Goal: Information Seeking & Learning: Understand process/instructions

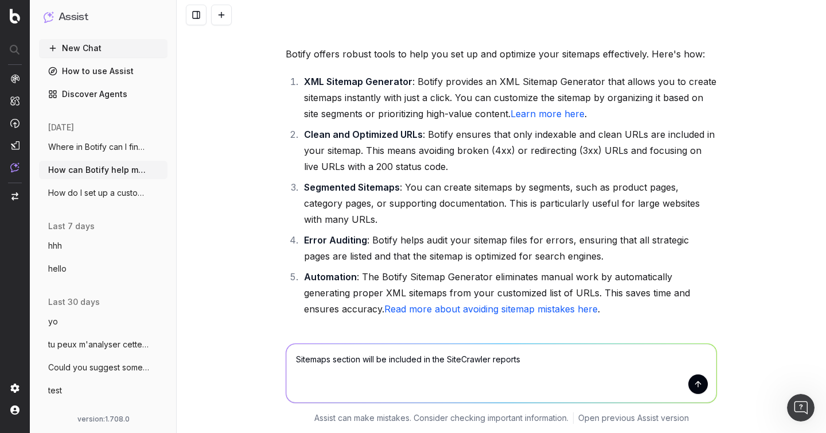
scroll to position [96, 0]
click at [534, 118] on link "Learn more here" at bounding box center [548, 113] width 74 height 11
click at [96, 145] on span "Where in Botify can I find a chart on co" at bounding box center [98, 146] width 101 height 11
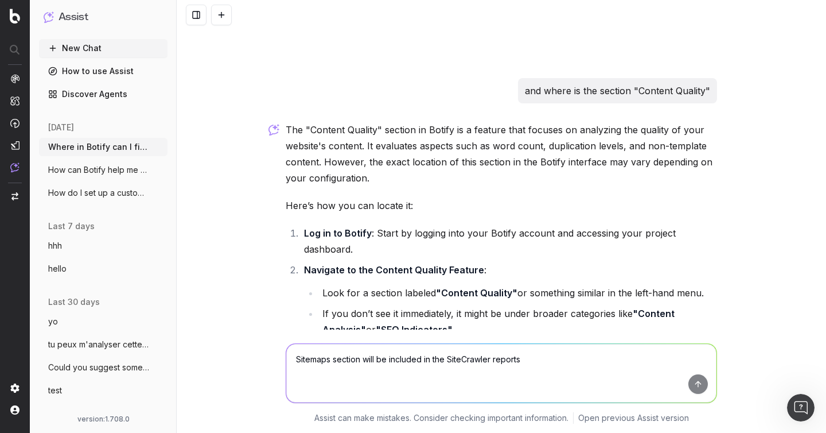
scroll to position [2726, 0]
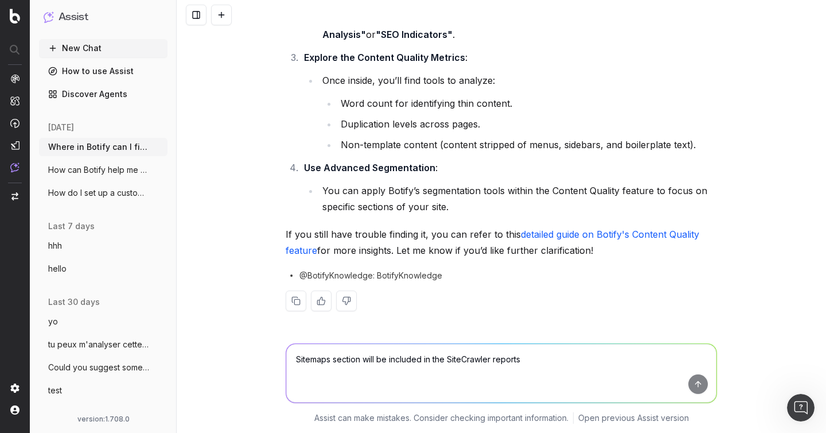
click at [94, 168] on span "How can Botify help me set up my sitemap" at bounding box center [98, 169] width 101 height 11
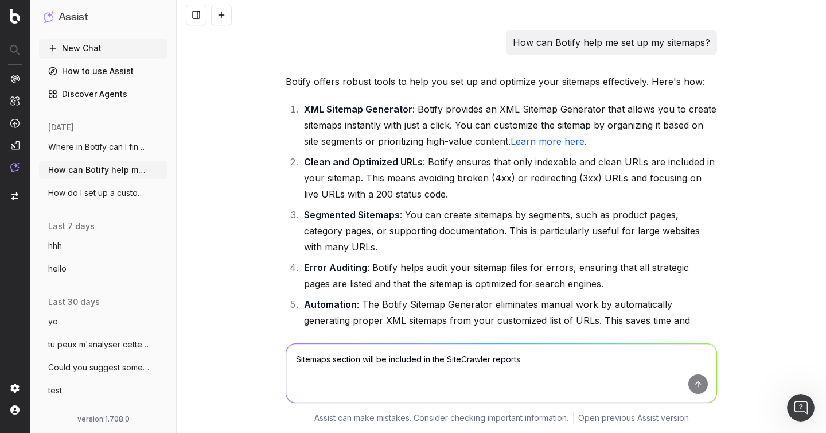
click at [80, 198] on button "How do I set up a custom alert in Botify" at bounding box center [103, 193] width 129 height 18
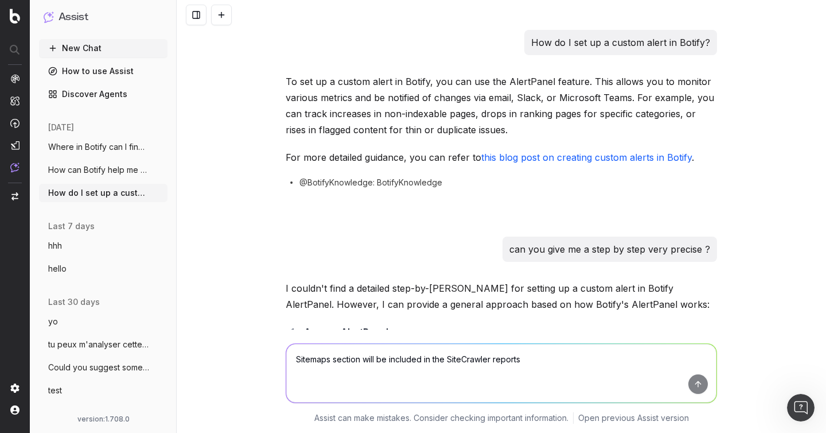
click at [111, 145] on span "Where in Botify can I find a chart on co" at bounding box center [98, 146] width 101 height 11
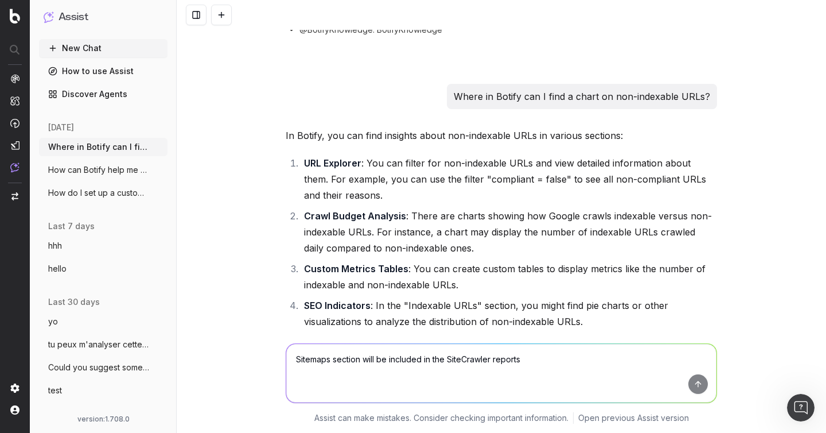
scroll to position [229, 0]
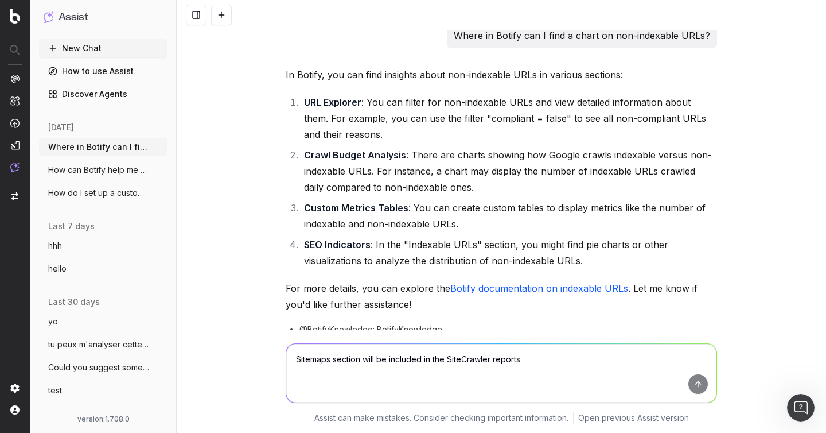
click at [507, 289] on link "Botify documentation on indexable URLs" at bounding box center [539, 287] width 178 height 11
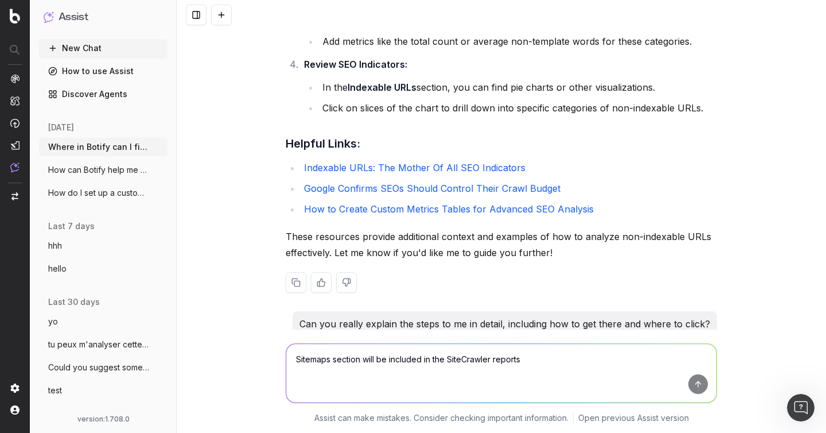
scroll to position [1056, 0]
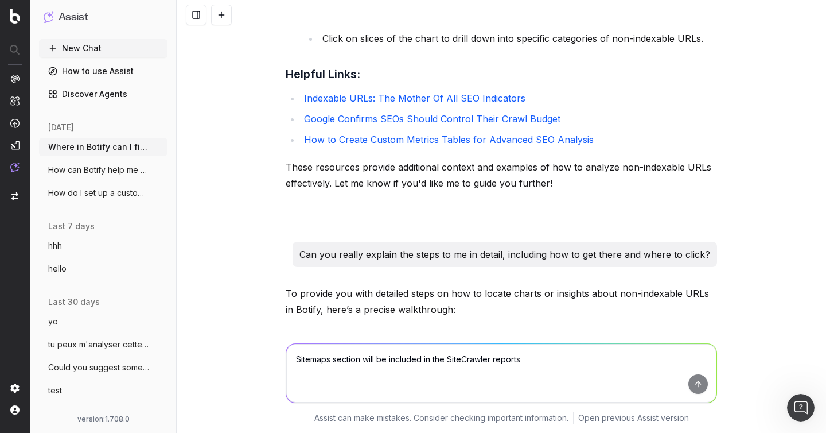
click at [108, 166] on span "How can Botify help me set up my sitemap" at bounding box center [98, 169] width 101 height 11
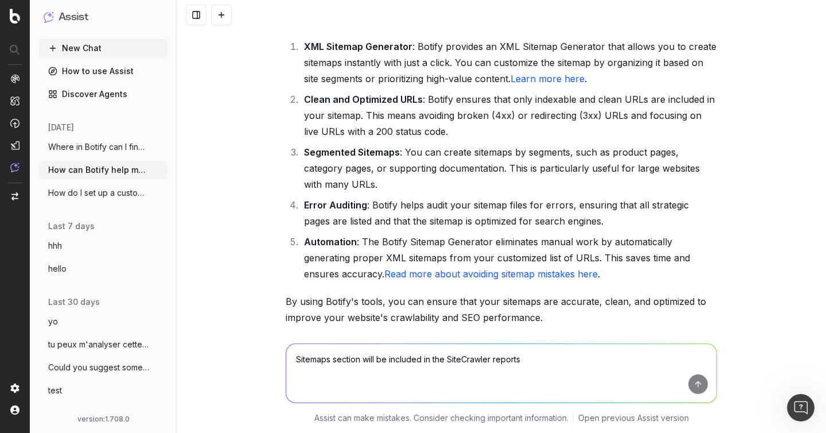
scroll to position [155, 0]
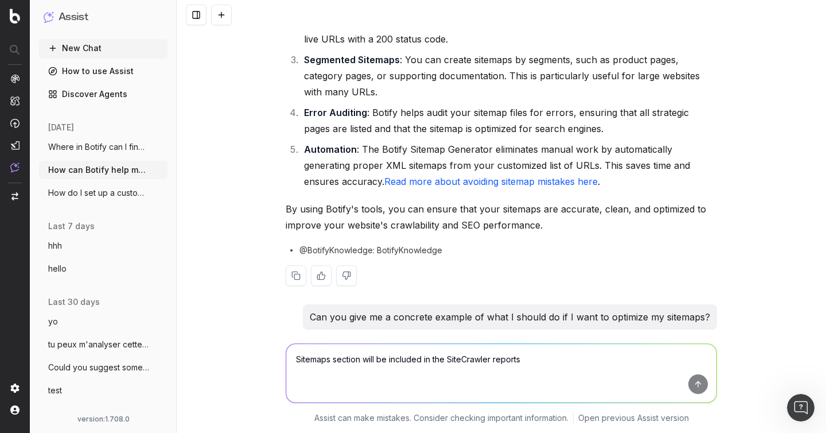
click at [446, 180] on link "Read more about avoiding sitemap mistakes here" at bounding box center [490, 181] width 213 height 11
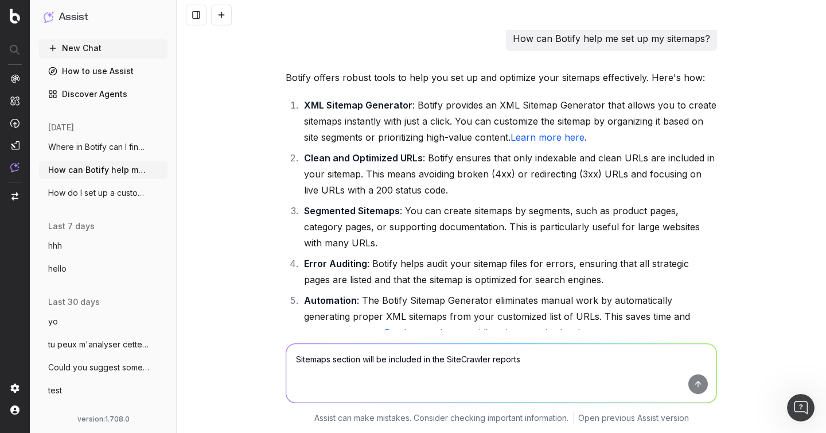
scroll to position [0, 0]
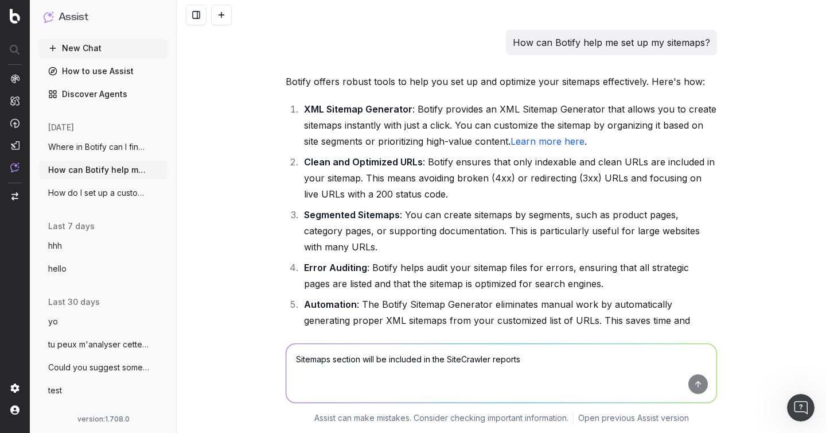
click at [534, 141] on link "Learn more here" at bounding box center [548, 140] width 74 height 11
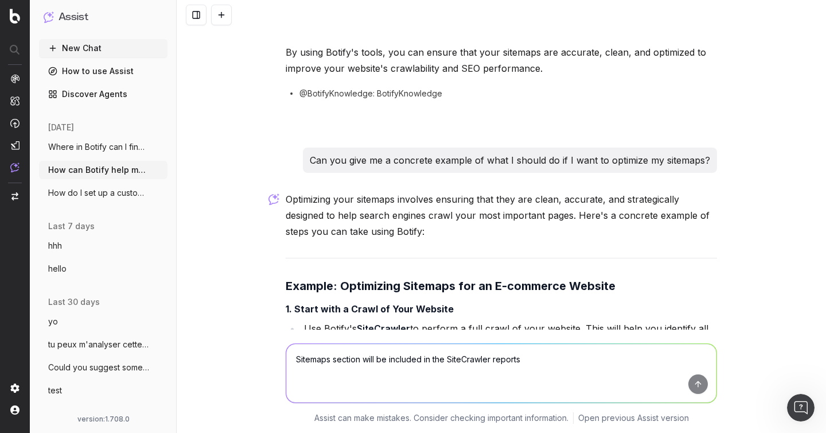
scroll to position [308, 0]
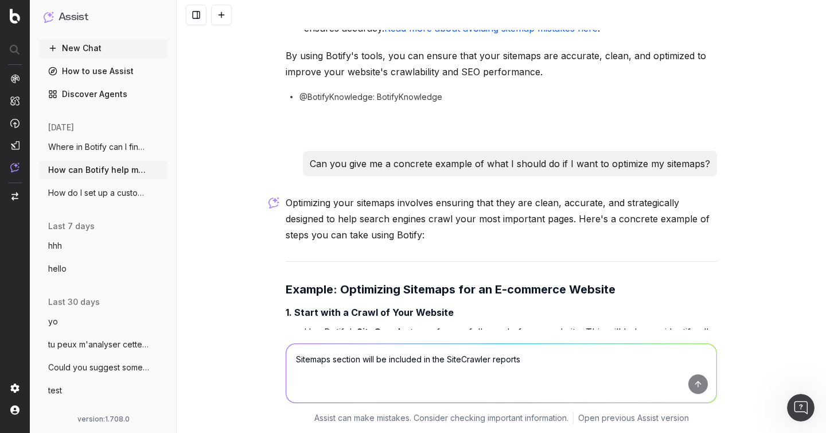
click at [108, 195] on span "How do I set up a custom alert in Botify" at bounding box center [98, 192] width 101 height 11
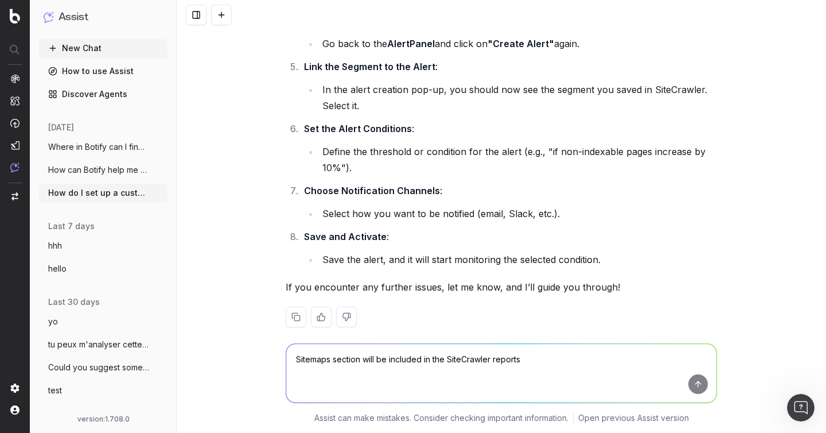
click at [85, 149] on span "Where in Botify can I find a chart on co" at bounding box center [98, 146] width 101 height 11
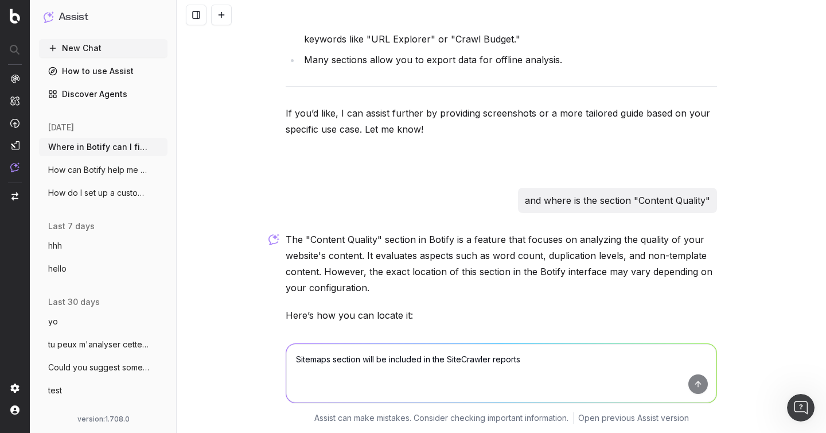
scroll to position [2726, 0]
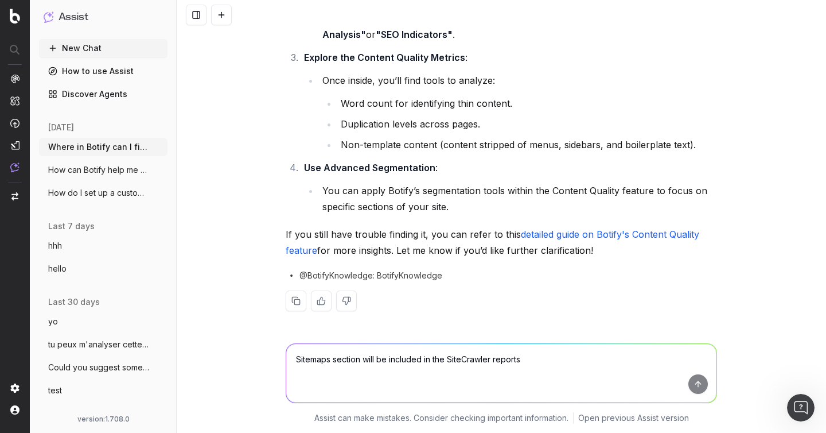
click at [584, 235] on link "detailed guide on Botify's Content Quality feature" at bounding box center [494, 242] width 416 height 28
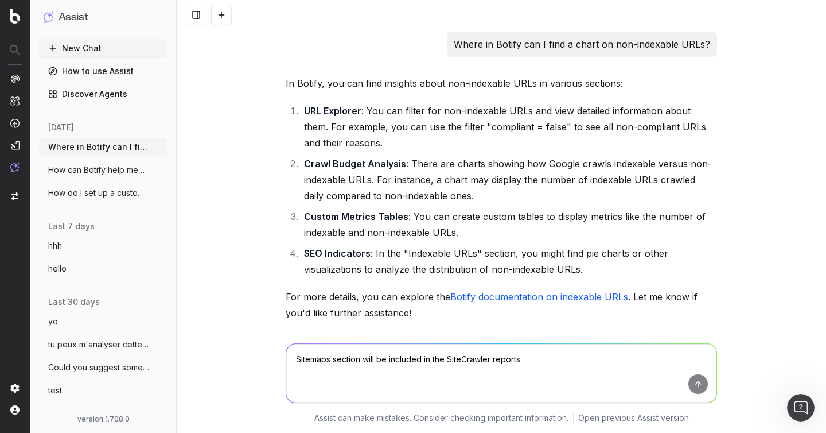
scroll to position [236, 0]
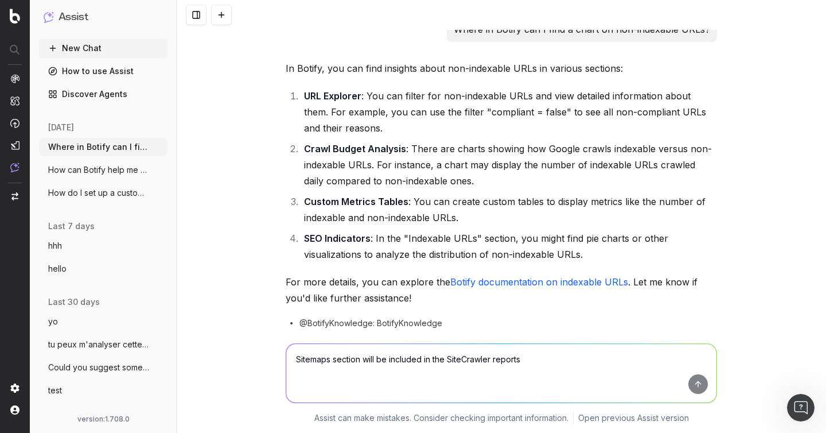
click at [506, 277] on link "Botify documentation on indexable URLs" at bounding box center [539, 281] width 178 height 11
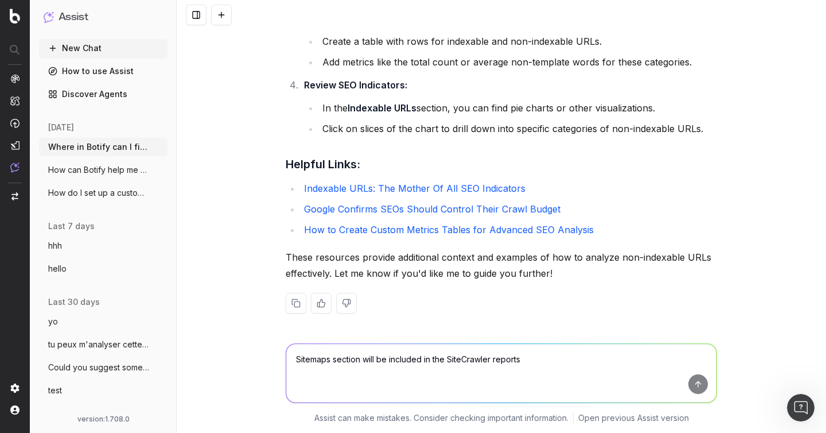
scroll to position [971, 0]
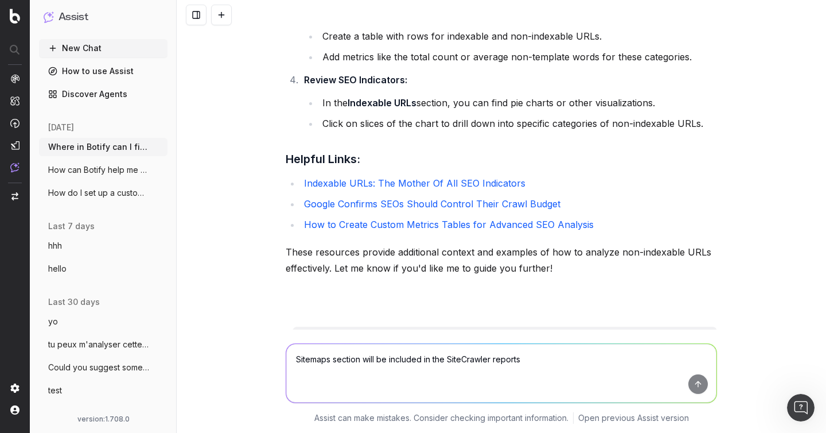
click at [97, 173] on span "How can Botify help me set up my sitemap" at bounding box center [98, 169] width 101 height 11
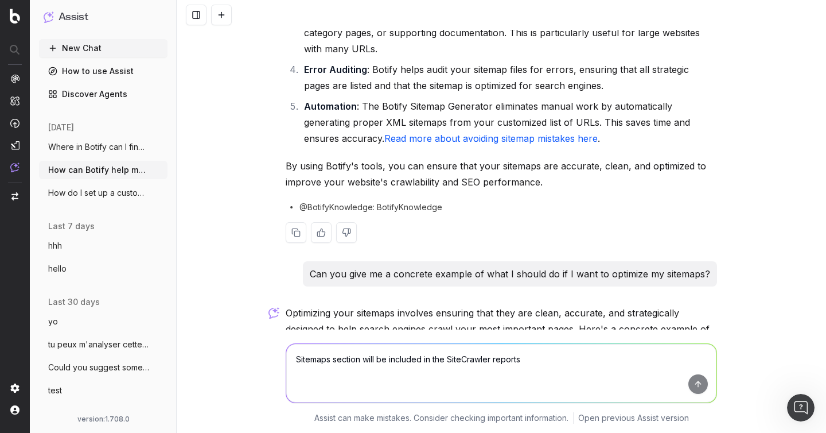
scroll to position [200, 0]
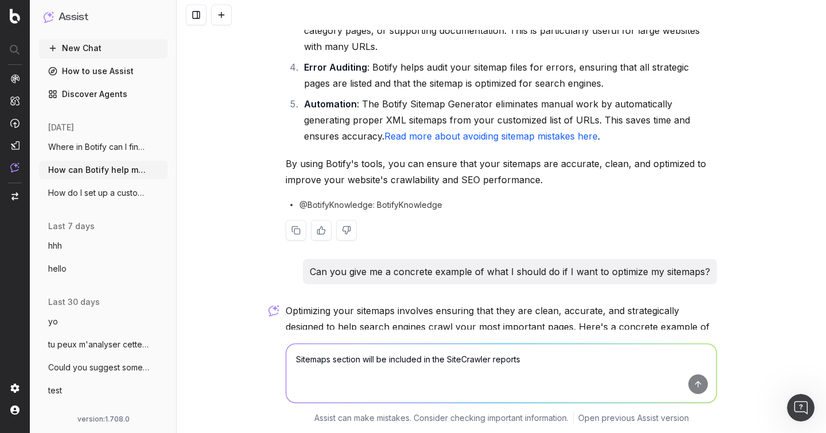
click at [494, 134] on link "Read more about avoiding sitemap mistakes here" at bounding box center [490, 135] width 213 height 11
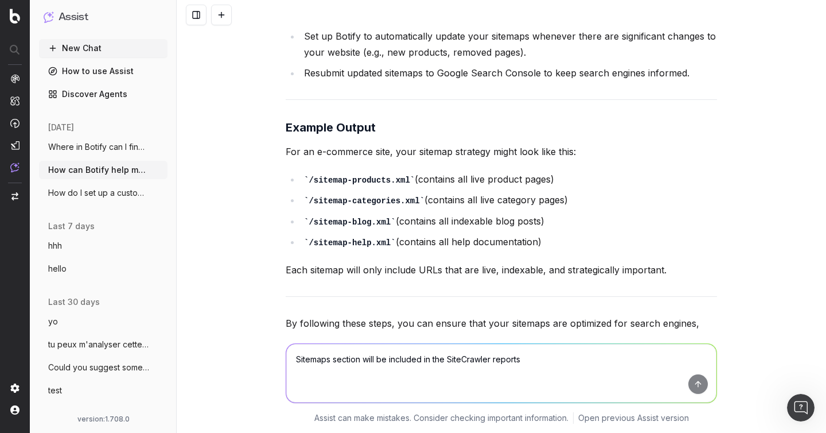
scroll to position [1469, 0]
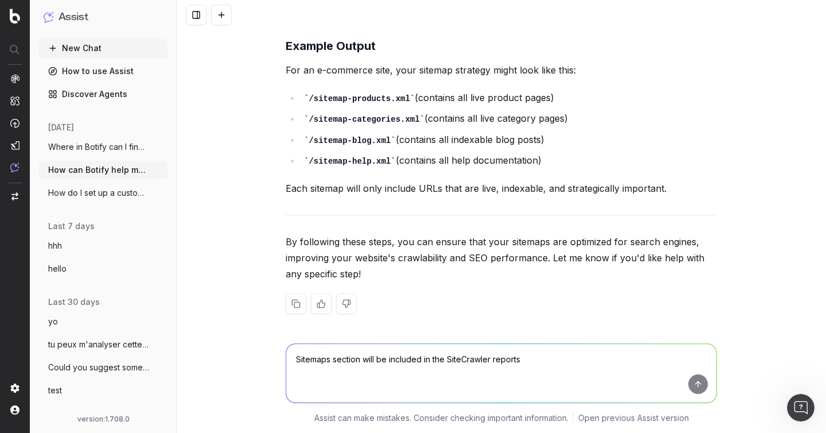
click at [118, 192] on span "How do I set up a custom alert in Botify" at bounding box center [98, 192] width 101 height 11
